Goal: Task Accomplishment & Management: Use online tool/utility

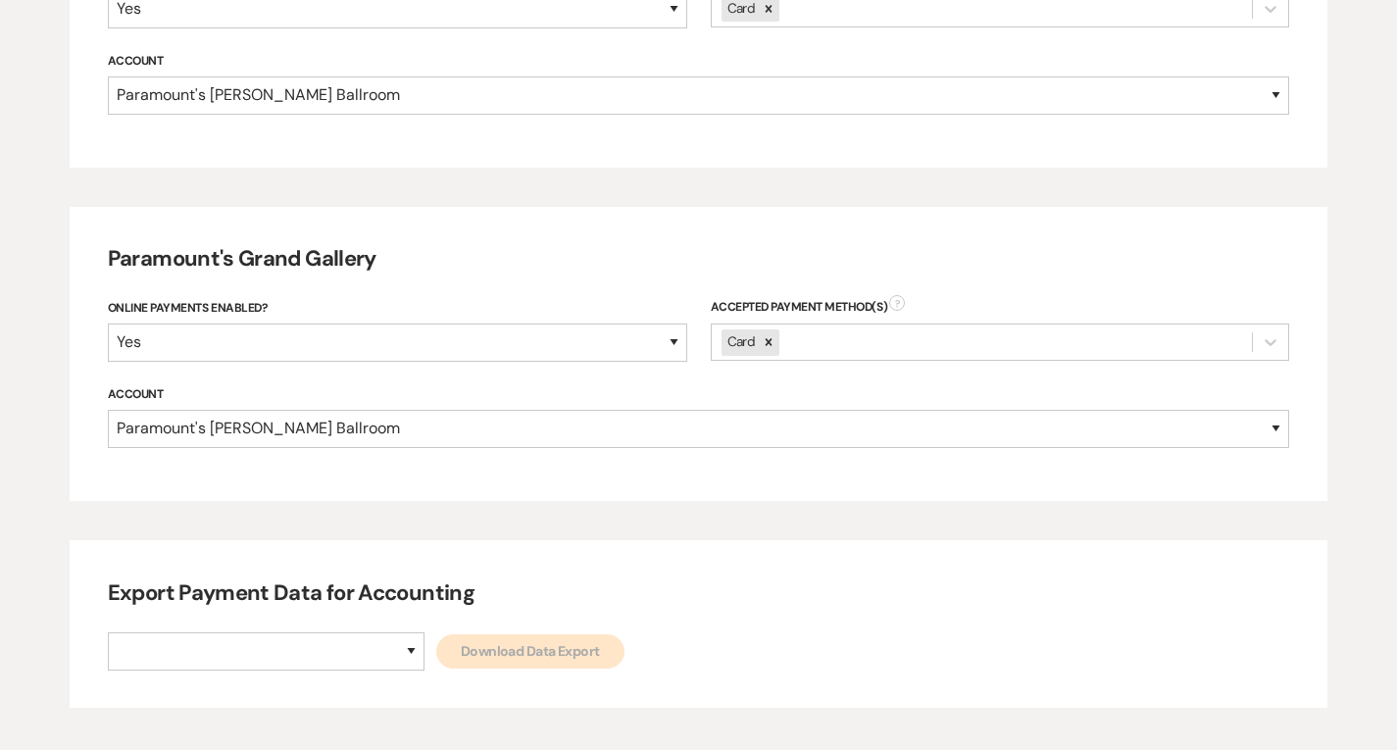
scroll to position [1096, 0]
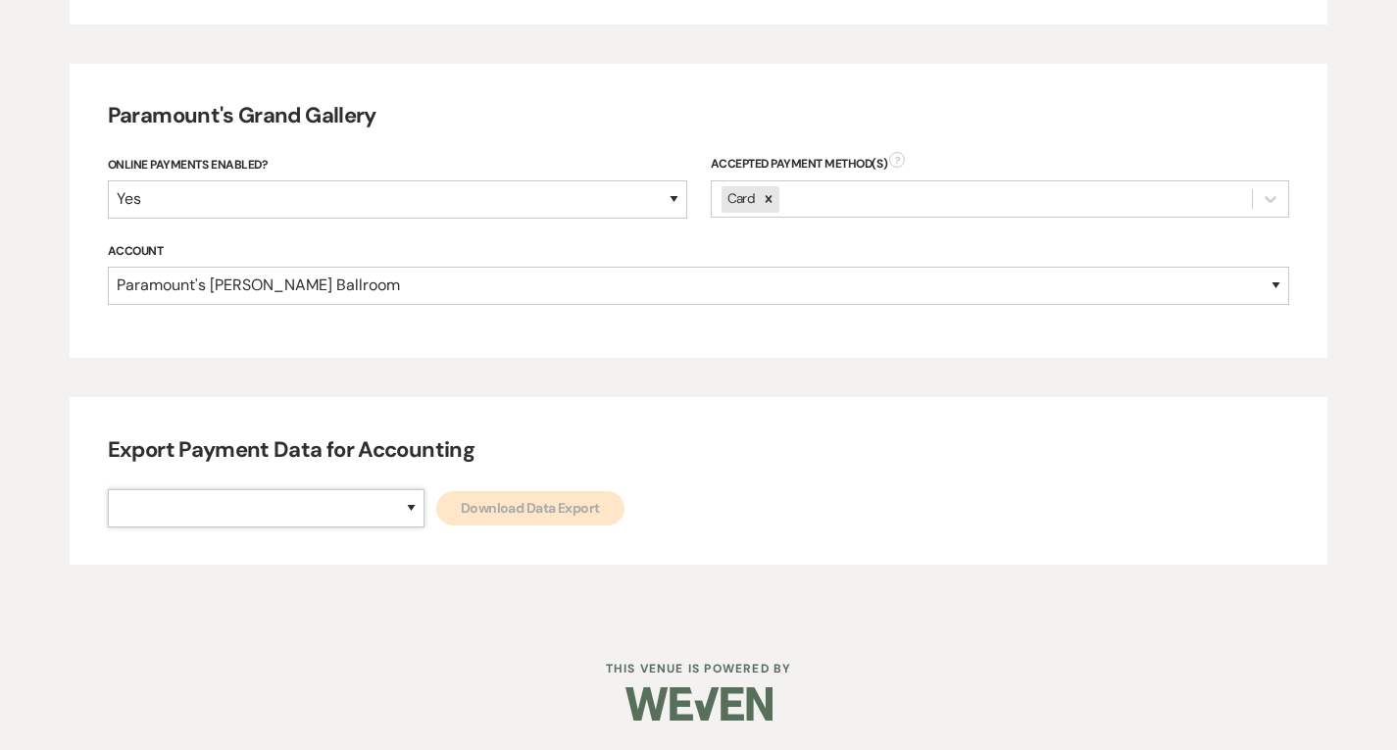
click at [336, 511] on select "Paramount's [PERSON_NAME] Ballroom Paramount's [GEOGRAPHIC_DATA]" at bounding box center [266, 508] width 317 height 38
select select "634"
click at [108, 489] on select "Paramount's [PERSON_NAME] Ballroom Paramount's [GEOGRAPHIC_DATA]" at bounding box center [266, 508] width 317 height 38
click at [436, 514] on link "Download Data Export" at bounding box center [530, 508] width 188 height 34
click at [326, 519] on select "Paramount's [PERSON_NAME] Ballroom Paramount's [GEOGRAPHIC_DATA]" at bounding box center [266, 508] width 317 height 38
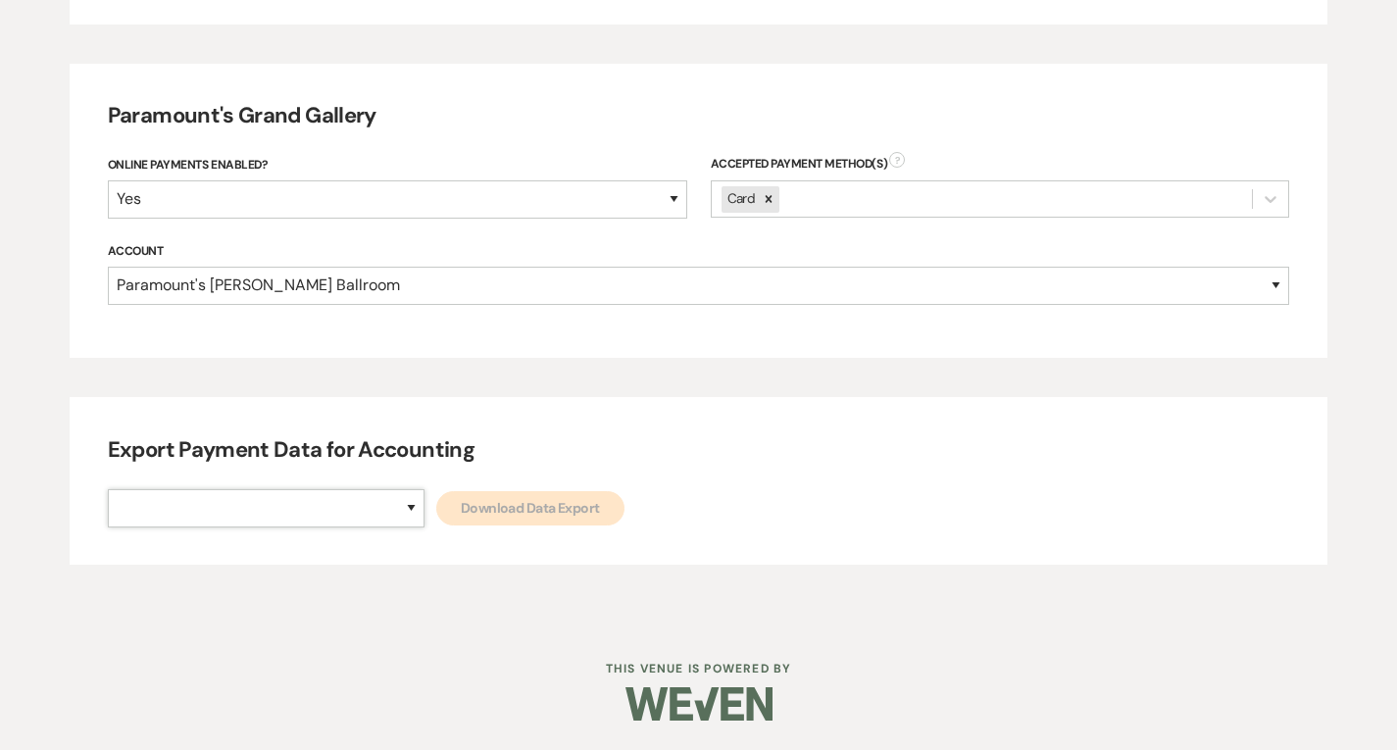
select select "666"
click at [108, 489] on select "Paramount's [PERSON_NAME] Ballroom Paramount's [GEOGRAPHIC_DATA]" at bounding box center [266, 508] width 317 height 38
click at [436, 510] on link "Download Data Export" at bounding box center [530, 508] width 188 height 34
click at [338, 529] on div "Export Payment Data for Accounting Paramount's [PERSON_NAME] Ballroom Paramount…" at bounding box center [699, 481] width 1258 height 168
click at [323, 516] on select "Paramount's [PERSON_NAME] Ballroom Paramount's [GEOGRAPHIC_DATA]" at bounding box center [266, 508] width 317 height 38
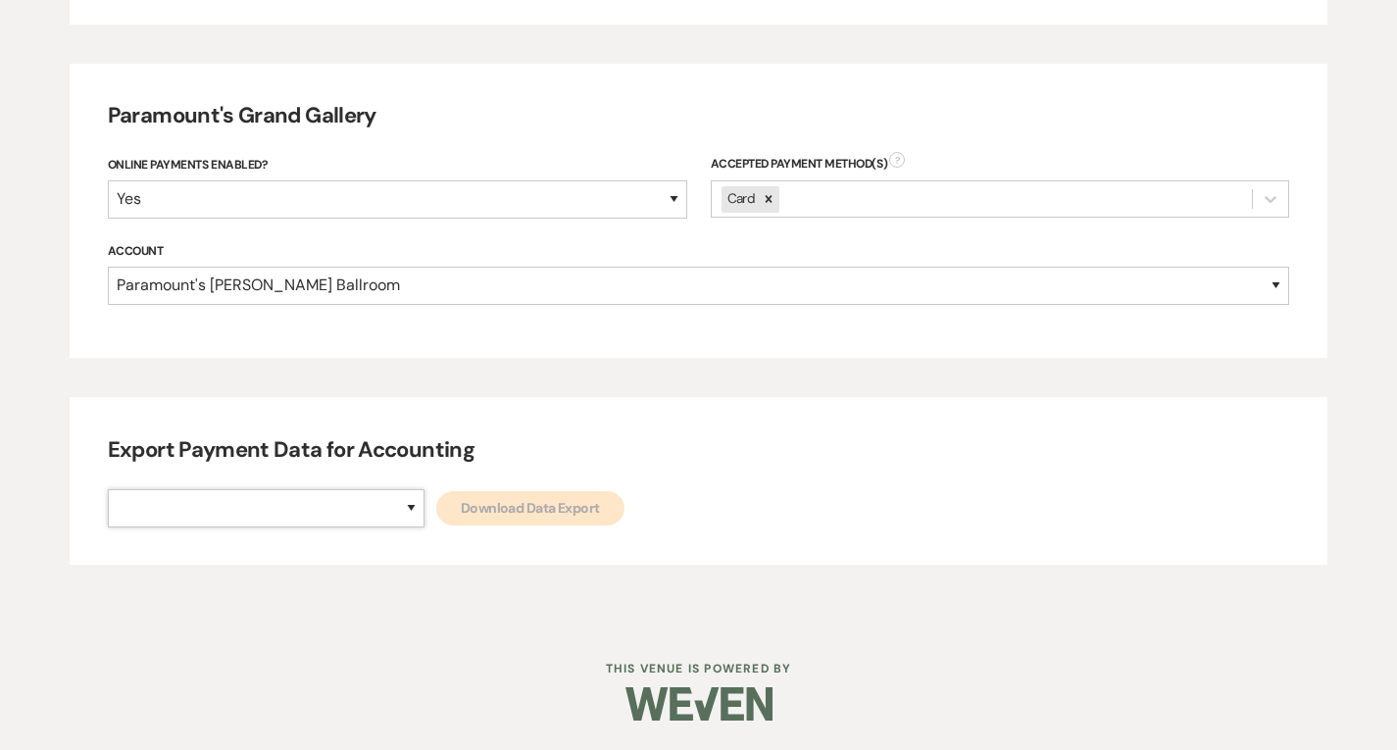
select select "634"
click at [108, 489] on select "Paramount's [PERSON_NAME] Ballroom Paramount's [GEOGRAPHIC_DATA]" at bounding box center [266, 508] width 317 height 38
click at [436, 517] on link "Download Data Export" at bounding box center [530, 508] width 188 height 34
click at [303, 493] on select "Paramount's [PERSON_NAME] Ballroom Paramount's [GEOGRAPHIC_DATA]" at bounding box center [266, 508] width 317 height 38
select select "666"
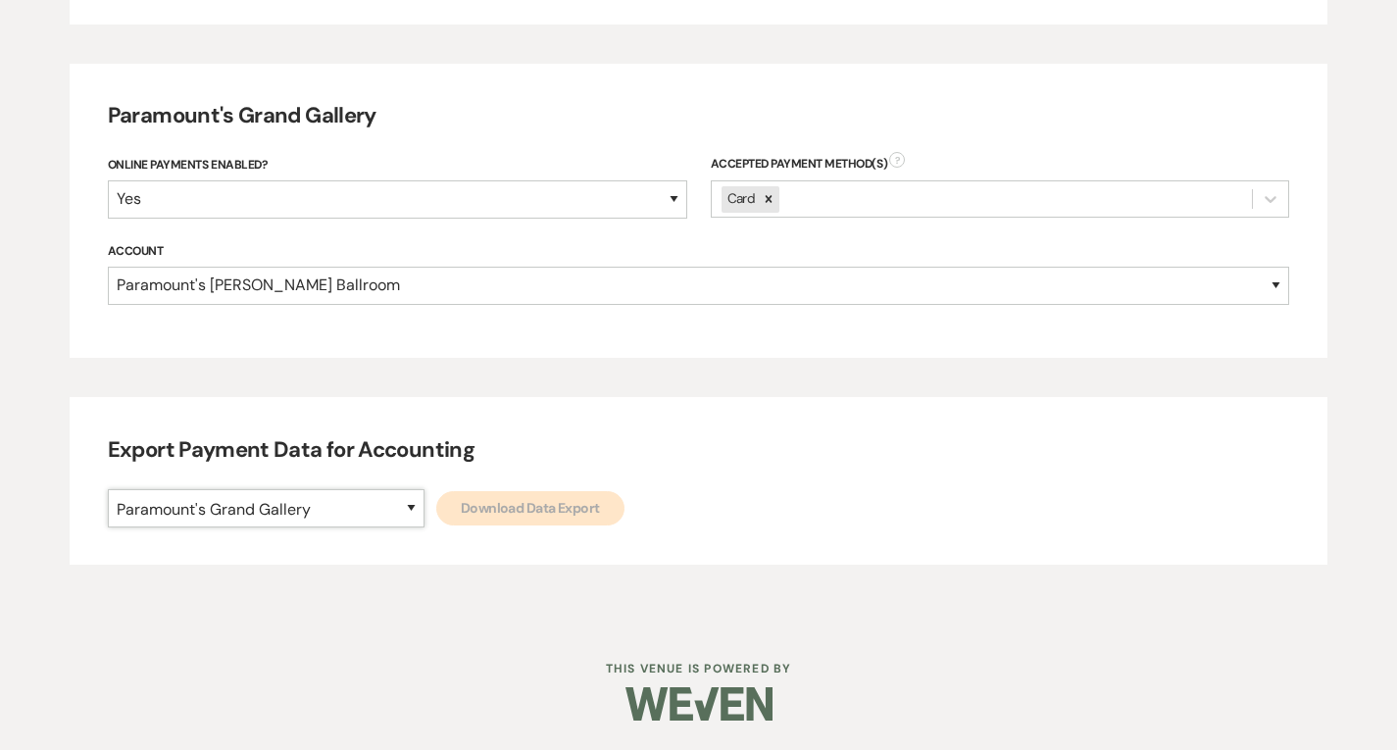
click at [108, 489] on select "Paramount's [PERSON_NAME] Ballroom Paramount's [GEOGRAPHIC_DATA]" at bounding box center [266, 508] width 317 height 38
drag, startPoint x: 415, startPoint y: 504, endPoint x: 251, endPoint y: 421, distance: 183.7
click at [436, 504] on link "Download Data Export" at bounding box center [530, 508] width 188 height 34
click at [320, 515] on select "Paramount's [PERSON_NAME] Ballroom Paramount's [GEOGRAPHIC_DATA]" at bounding box center [266, 508] width 317 height 38
select select "634"
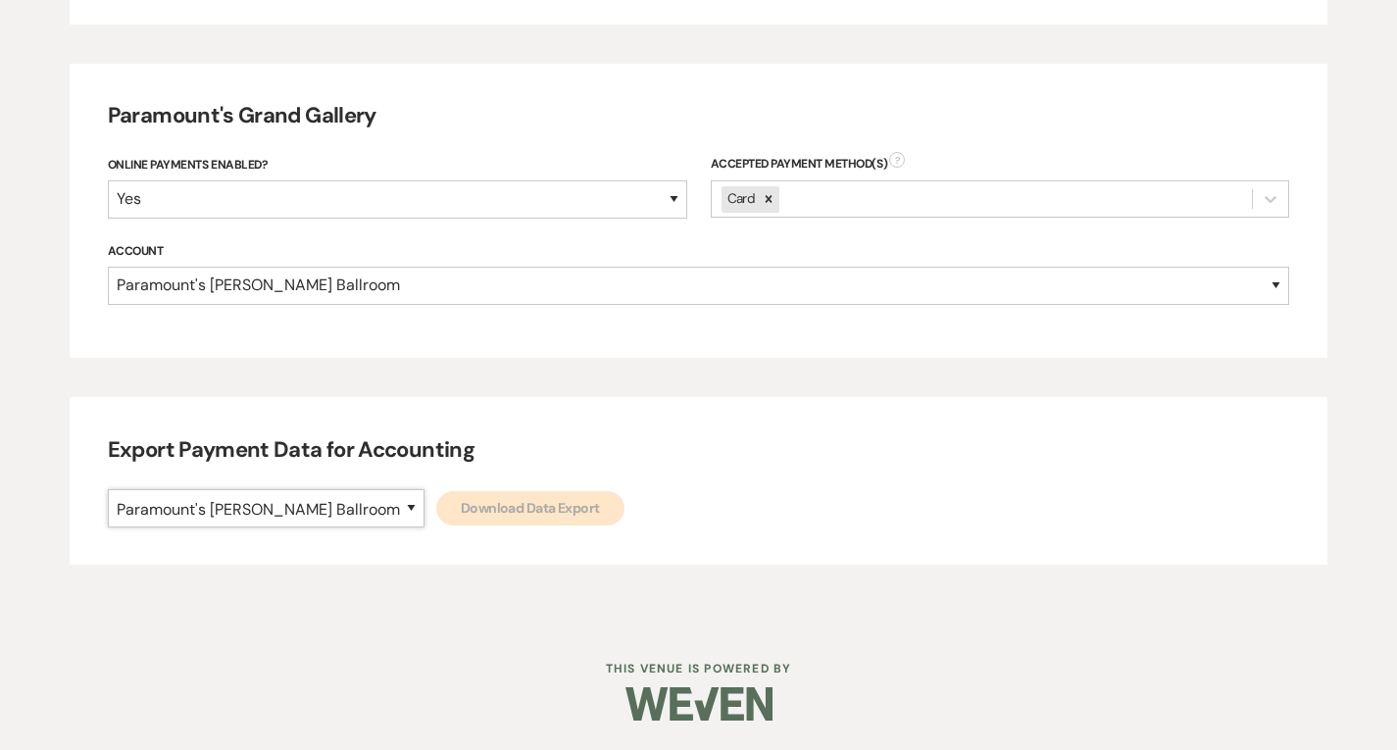
click at [108, 489] on select "Paramount's [PERSON_NAME] Ballroom Paramount's [GEOGRAPHIC_DATA]" at bounding box center [266, 508] width 317 height 38
click at [461, 521] on link "Download Data Export" at bounding box center [530, 508] width 188 height 34
click at [291, 509] on select "Paramount's [PERSON_NAME] Ballroom Paramount's [GEOGRAPHIC_DATA]" at bounding box center [266, 508] width 317 height 38
select select "666"
click at [108, 489] on select "Paramount's [PERSON_NAME] Ballroom Paramount's [GEOGRAPHIC_DATA]" at bounding box center [266, 508] width 317 height 38
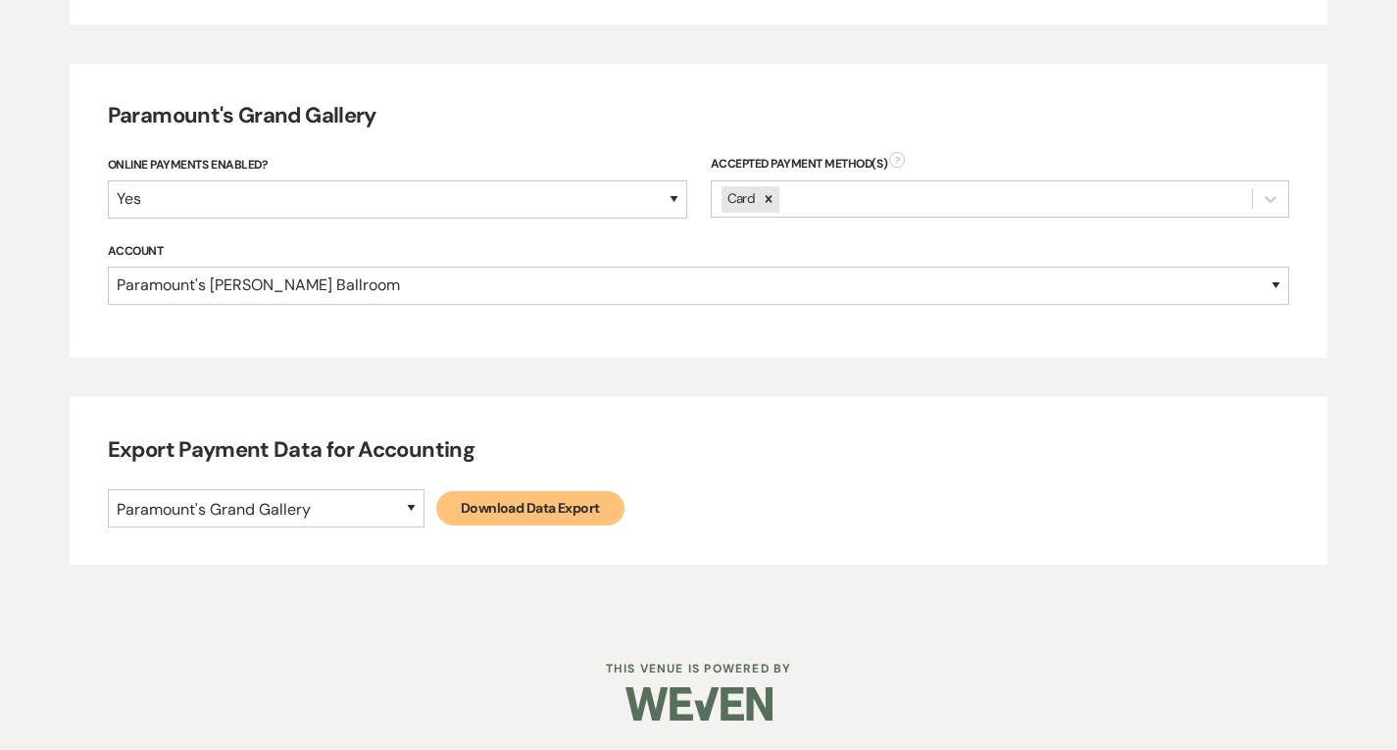
click at [436, 511] on link "Download Data Export" at bounding box center [530, 508] width 188 height 34
click at [323, 493] on div "Export Payment Data for Accounting Paramount's [PERSON_NAME] Ballroom Paramount…" at bounding box center [699, 481] width 1258 height 168
drag, startPoint x: 323, startPoint y: 498, endPoint x: 326, endPoint y: 517, distance: 18.9
click at [323, 498] on select "Paramount's [PERSON_NAME] Ballroom Paramount's [GEOGRAPHIC_DATA]" at bounding box center [266, 508] width 317 height 38
select select "634"
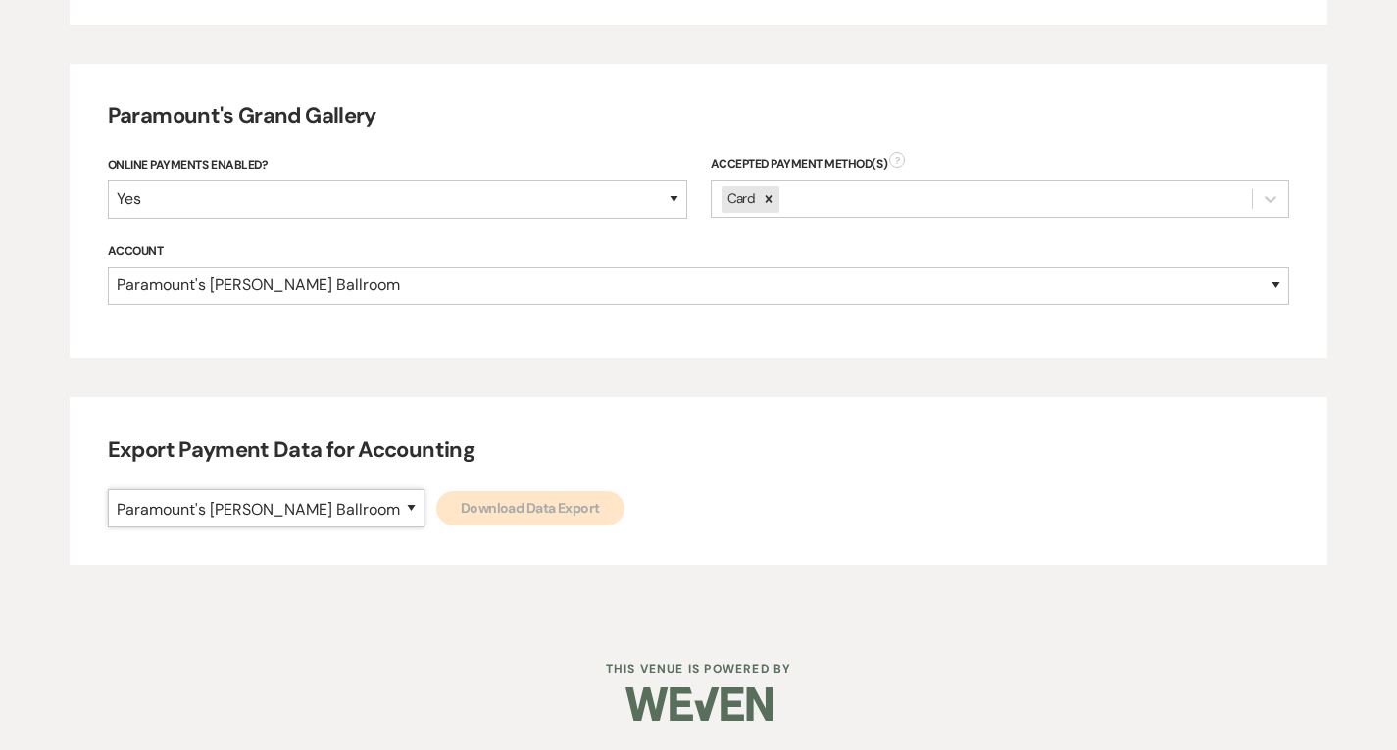
click at [108, 489] on select "Paramount's [PERSON_NAME] Ballroom Paramount's [GEOGRAPHIC_DATA]" at bounding box center [266, 508] width 317 height 38
click at [436, 524] on link "Download Data Export" at bounding box center [530, 508] width 188 height 34
click at [322, 514] on select "Paramount's [PERSON_NAME] Ballroom Paramount's [GEOGRAPHIC_DATA]" at bounding box center [266, 508] width 317 height 38
select select "666"
click at [108, 489] on select "Paramount's [PERSON_NAME] Ballroom Paramount's [GEOGRAPHIC_DATA]" at bounding box center [266, 508] width 317 height 38
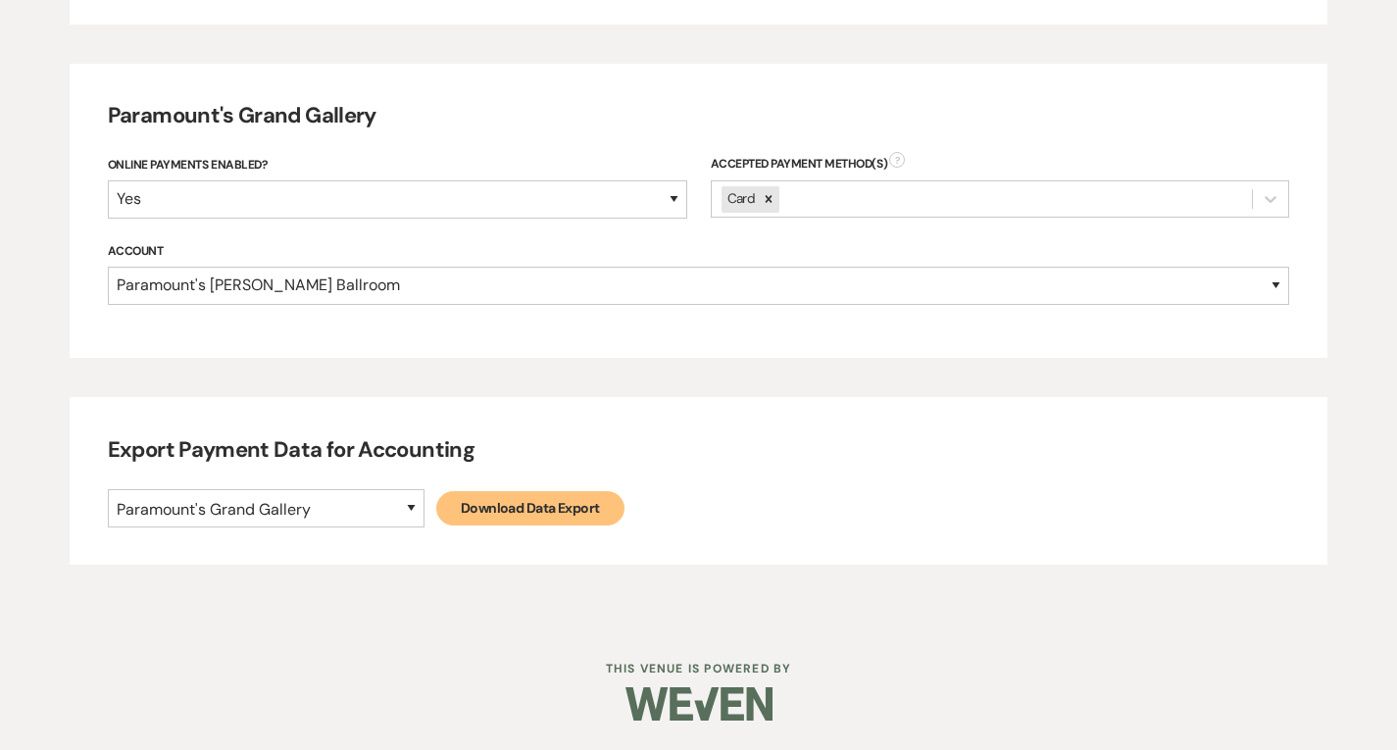
click at [477, 495] on link "Download Data Export" at bounding box center [530, 508] width 188 height 34
select select
